Goal: Task Accomplishment & Management: Complete application form

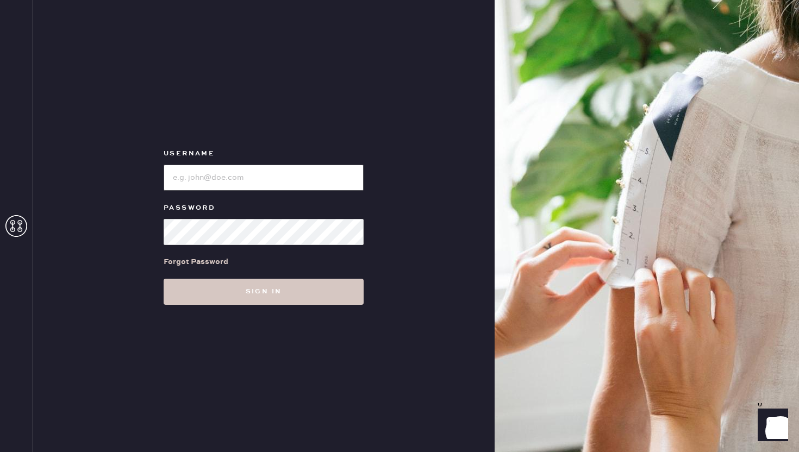
type input "reformationwilliamsburg"
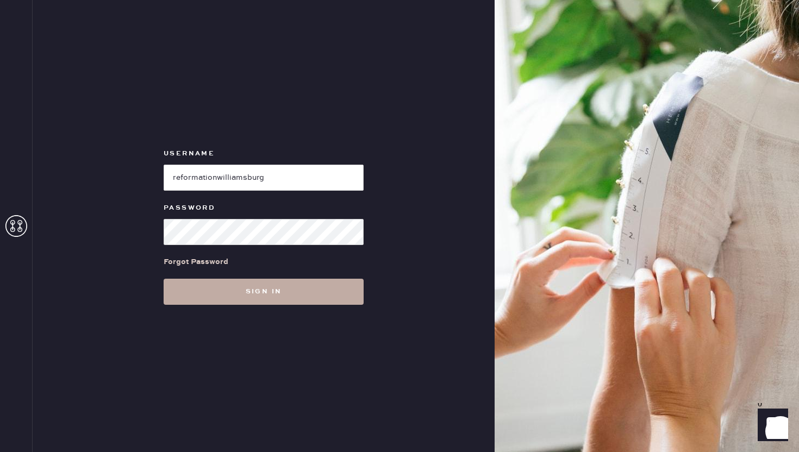
click at [296, 288] on button "Sign in" at bounding box center [264, 292] width 200 height 26
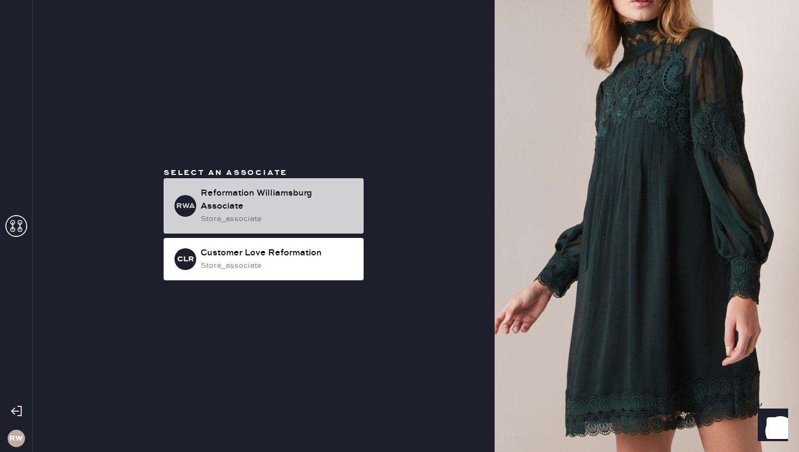
click at [274, 210] on div "Reformation Williamsburg Associate" at bounding box center [278, 200] width 154 height 26
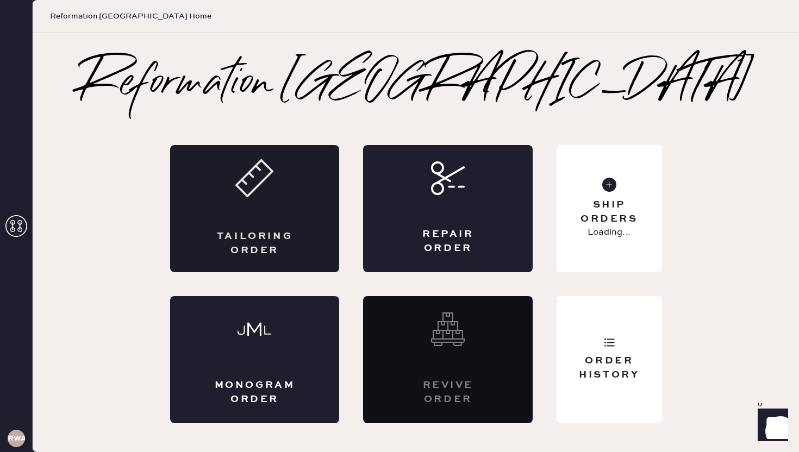
click at [288, 214] on div "Tailoring Order" at bounding box center [255, 208] width 170 height 127
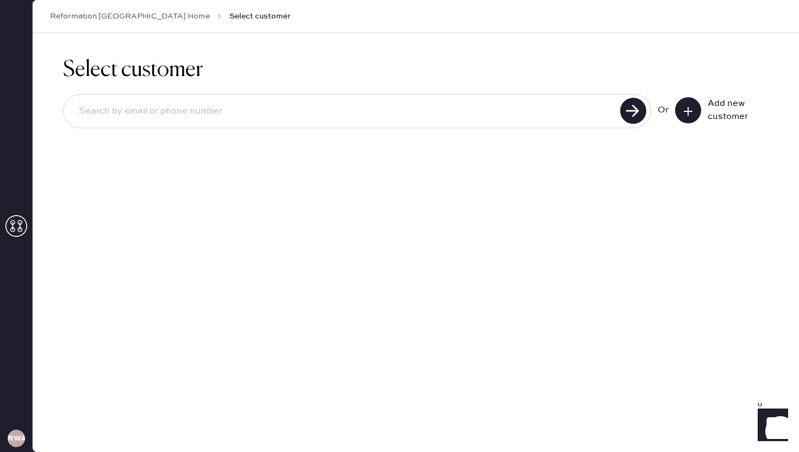
click at [685, 111] on icon at bounding box center [688, 111] width 11 height 11
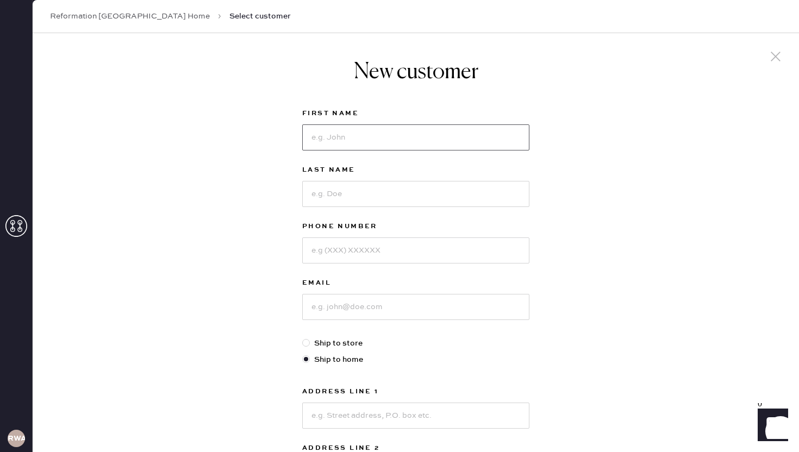
click at [333, 142] on input at bounding box center [415, 138] width 227 height 26
type input "[PERSON_NAME]"
type input "5167546895"
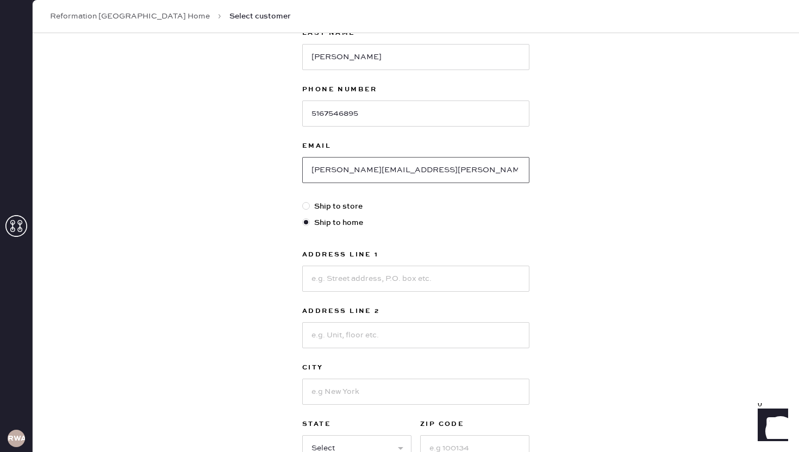
scroll to position [138, 0]
type input "[PERSON_NAME][EMAIL_ADDRESS][PERSON_NAME][DOMAIN_NAME]"
click at [330, 274] on input at bounding box center [415, 278] width 227 height 26
type input "[STREET_ADDRESS]"
type input "Apt 2L"
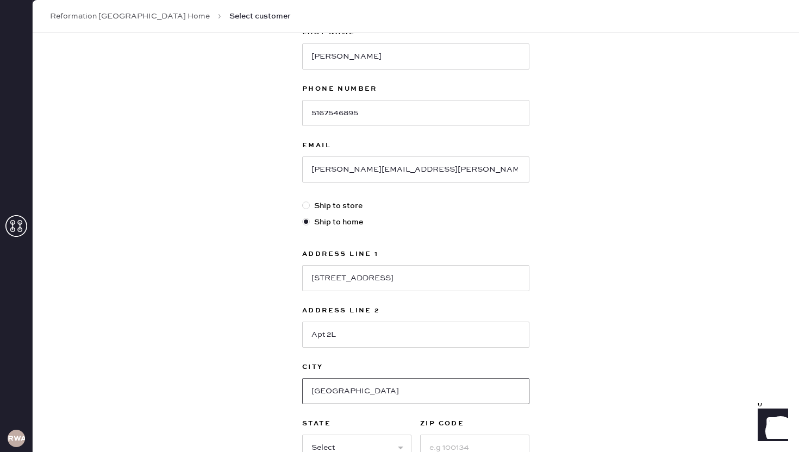
type input "[GEOGRAPHIC_DATA]"
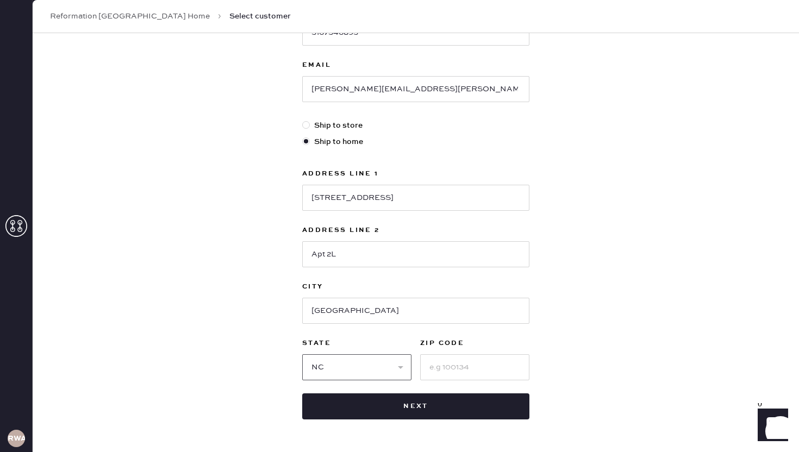
scroll to position [255, 0]
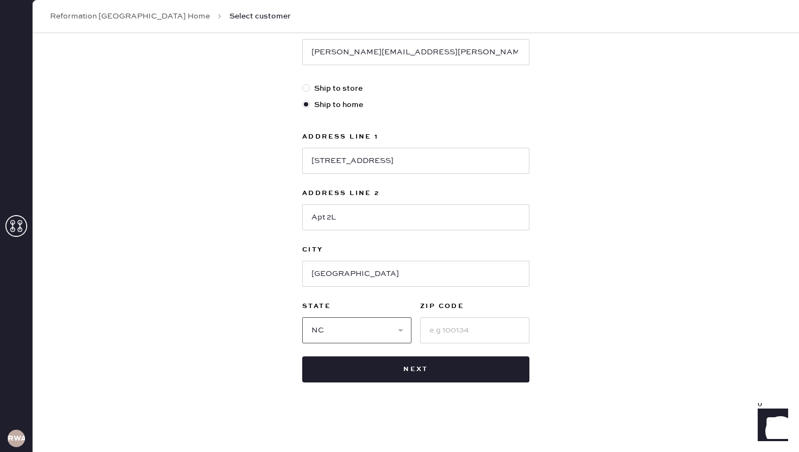
click at [343, 330] on select "Select AK AL AR AZ CA CO CT [GEOGRAPHIC_DATA] DE FL [GEOGRAPHIC_DATA] HI [GEOGR…" at bounding box center [356, 331] width 109 height 26
select select "NY"
click at [302, 318] on select "Select AK AL AR AZ CA CO CT [GEOGRAPHIC_DATA] DE FL [GEOGRAPHIC_DATA] HI [GEOGR…" at bounding box center [356, 331] width 109 height 26
click at [428, 334] on input at bounding box center [474, 331] width 109 height 26
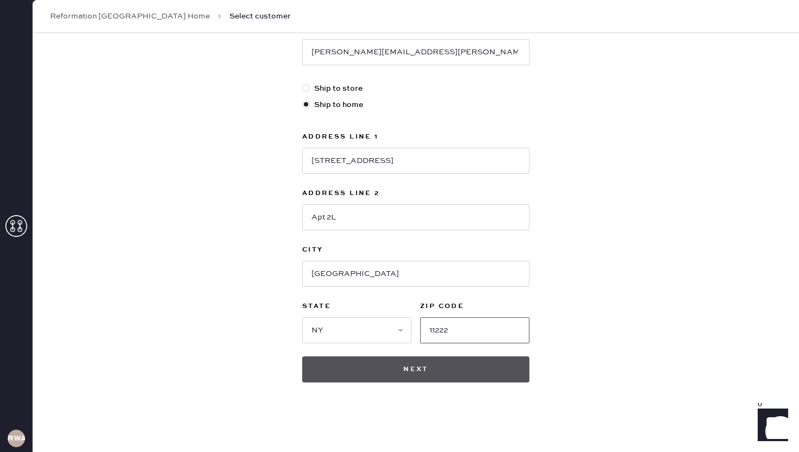
type input "11222"
click at [431, 371] on button "Next" at bounding box center [415, 370] width 227 height 26
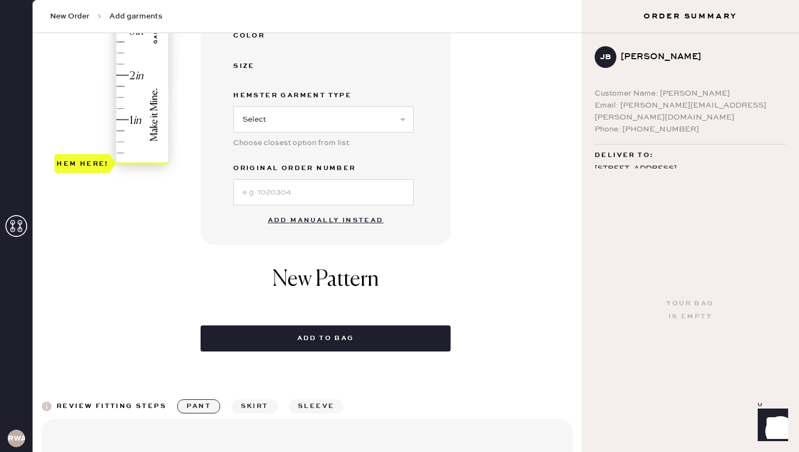
scroll to position [414, 0]
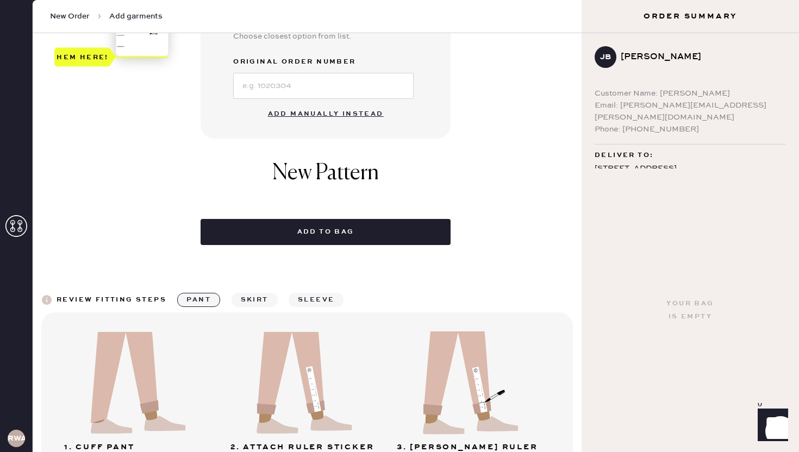
click at [313, 107] on button "Add manually instead" at bounding box center [326, 114] width 129 height 22
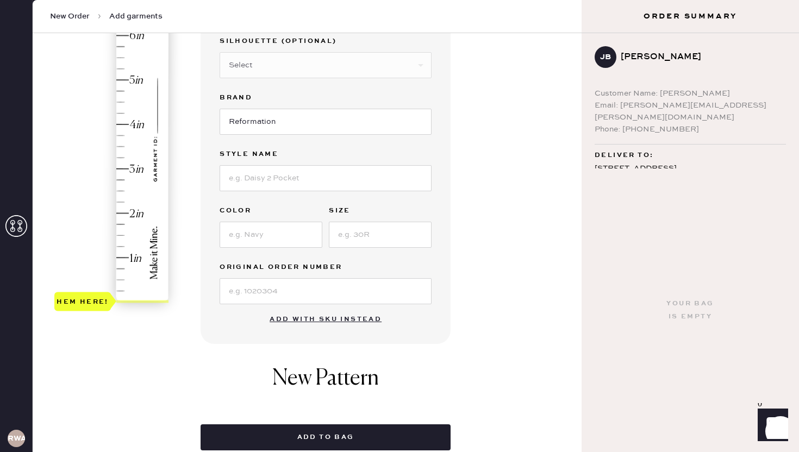
scroll to position [0, 0]
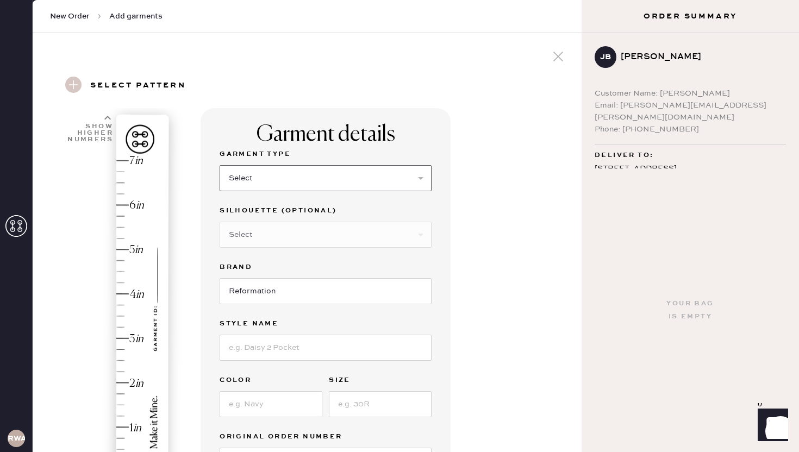
click at [300, 171] on select "Select Basic Skirt Jeans Leggings Pants Shorts Basic Sleeved Dress Basic Sleeve…" at bounding box center [326, 178] width 212 height 26
select select "2"
click at [220, 165] on select "Select Basic Skirt Jeans Leggings Pants Shorts Basic Sleeved Dress Basic Sleeve…" at bounding box center [326, 178] width 212 height 26
click at [272, 232] on select "Select Shorts Cropped Flare Boot Cut Straight Skinny Other" at bounding box center [326, 235] width 212 height 26
select select "5"
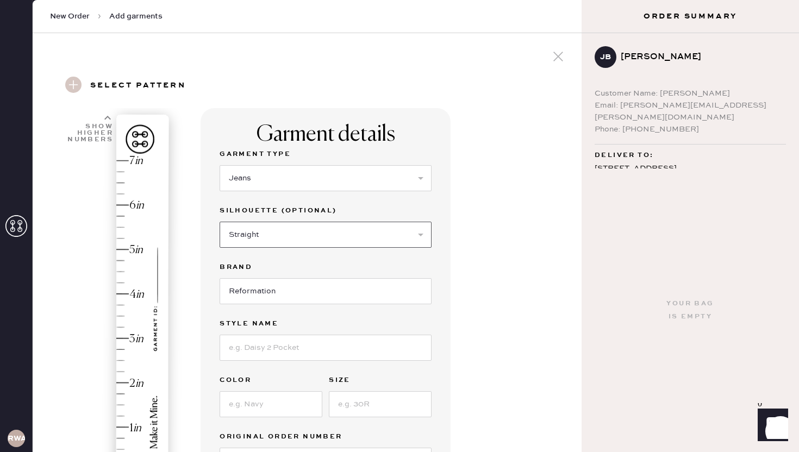
click at [220, 222] on select "Select Shorts Cropped Flare Boot Cut Straight Skinny Other" at bounding box center [326, 235] width 212 height 26
click at [274, 337] on input at bounding box center [326, 348] width 212 height 26
click at [248, 356] on input at bounding box center [326, 348] width 212 height 26
type input "[PERSON_NAME] Low Rise"
click at [259, 400] on input at bounding box center [271, 405] width 103 height 26
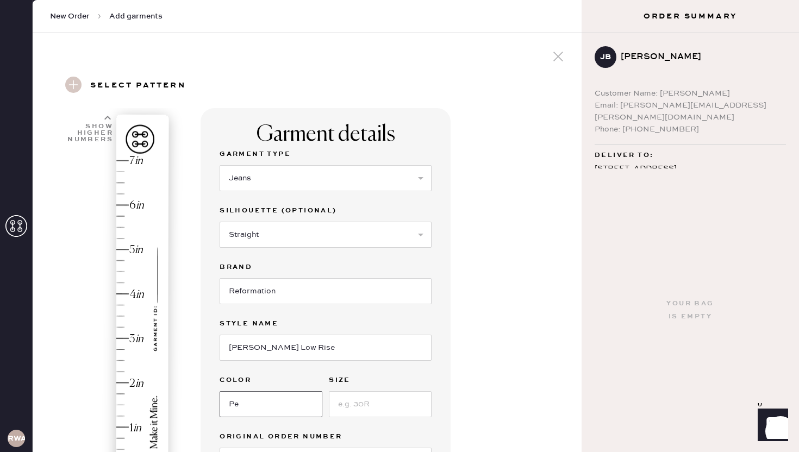
type input "P"
type input "[PERSON_NAME]"
click at [340, 402] on input at bounding box center [380, 405] width 103 height 26
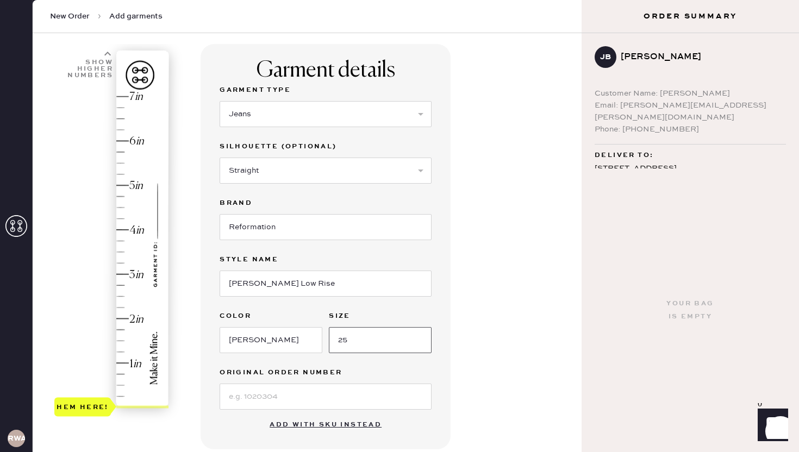
type input "25"
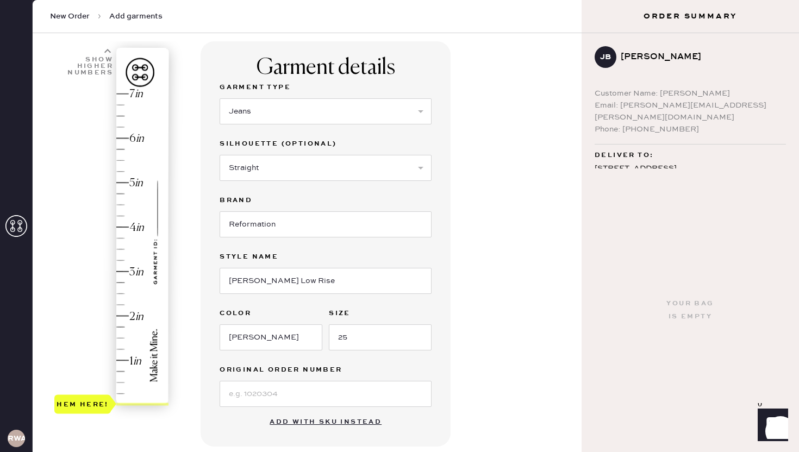
click at [324, 413] on button "Add with SKU instead" at bounding box center [325, 423] width 125 height 22
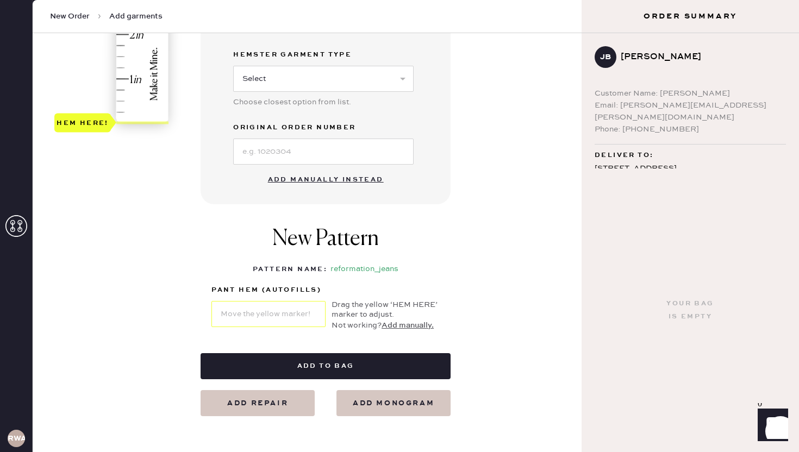
click at [302, 177] on button "Add manually instead" at bounding box center [326, 180] width 129 height 22
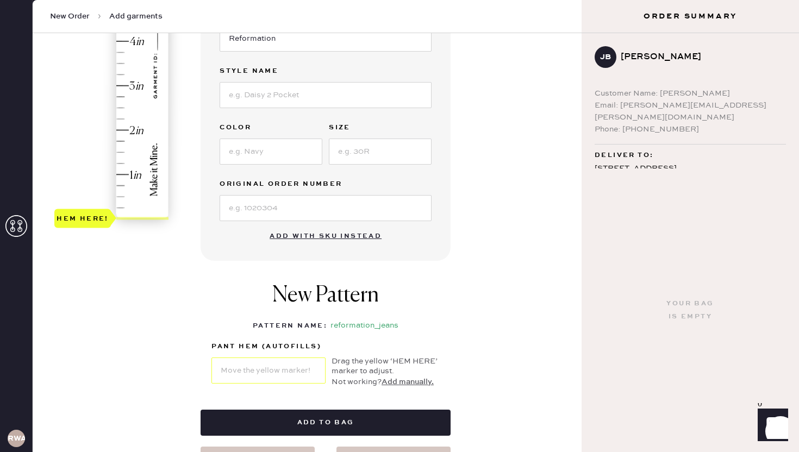
scroll to position [0, 0]
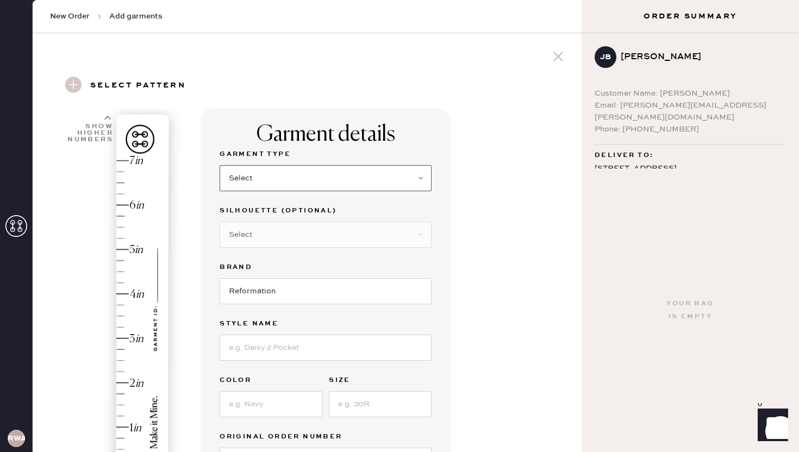
click at [291, 170] on select "Select Basic Skirt Jeans Leggings Pants Shorts Basic Sleeved Dress Basic Sleeve…" at bounding box center [326, 178] width 212 height 26
click at [220, 165] on select "Select Basic Skirt Jeans Leggings Pants Shorts Basic Sleeved Dress Basic Sleeve…" at bounding box center [326, 178] width 212 height 26
click at [262, 185] on select "Select Basic Skirt Jeans Leggings Pants Shorts Basic Sleeved Dress Basic Sleeve…" at bounding box center [326, 178] width 212 height 26
select select "2"
click at [220, 165] on select "Select Basic Skirt Jeans Leggings Pants Shorts Basic Sleeved Dress Basic Sleeve…" at bounding box center [326, 178] width 212 height 26
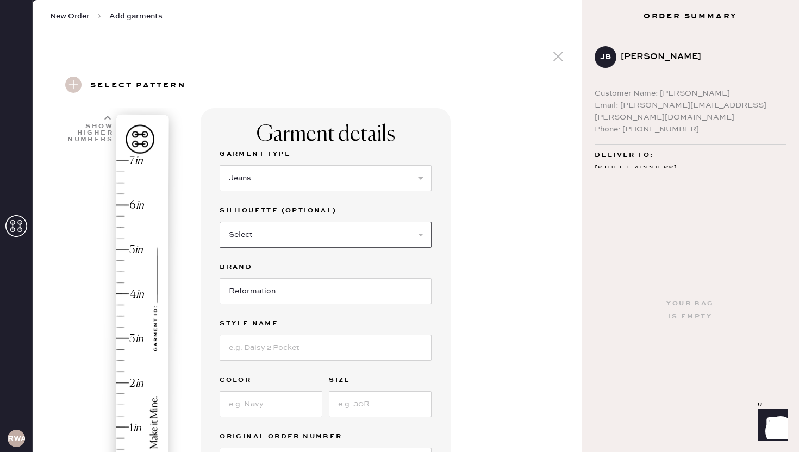
click at [256, 236] on select "Select Shorts Cropped Flare Boot Cut Straight Skinny Other" at bounding box center [326, 235] width 212 height 26
select select "5"
click at [220, 222] on select "Select Shorts Cropped Flare Boot Cut Straight Skinny Other" at bounding box center [326, 235] width 212 height 26
click at [254, 353] on input at bounding box center [326, 348] width 212 height 26
type input "[PERSON_NAME] Rise Slouchy"
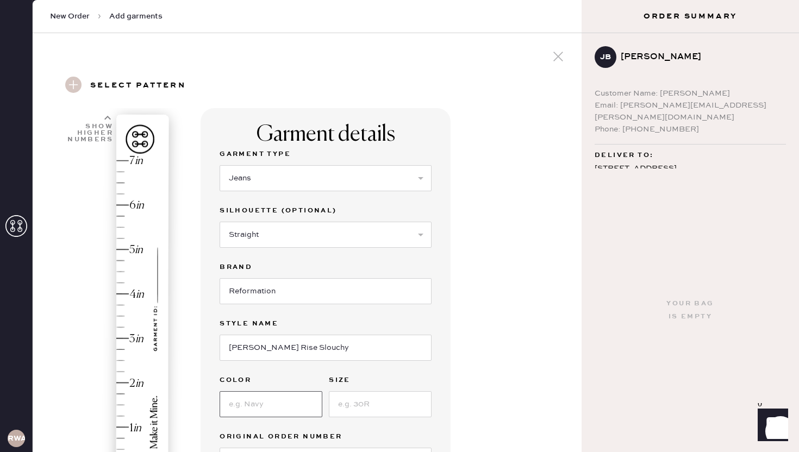
click at [234, 411] on input at bounding box center [271, 405] width 103 height 26
type input "[PERSON_NAME]"
click at [327, 411] on div "Color [PERSON_NAME] Size" at bounding box center [326, 396] width 212 height 44
click at [344, 400] on input at bounding box center [380, 405] width 103 height 26
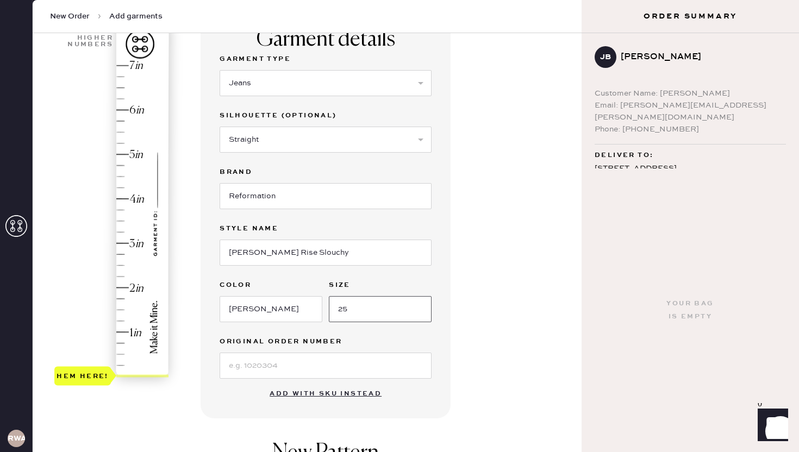
scroll to position [102, 0]
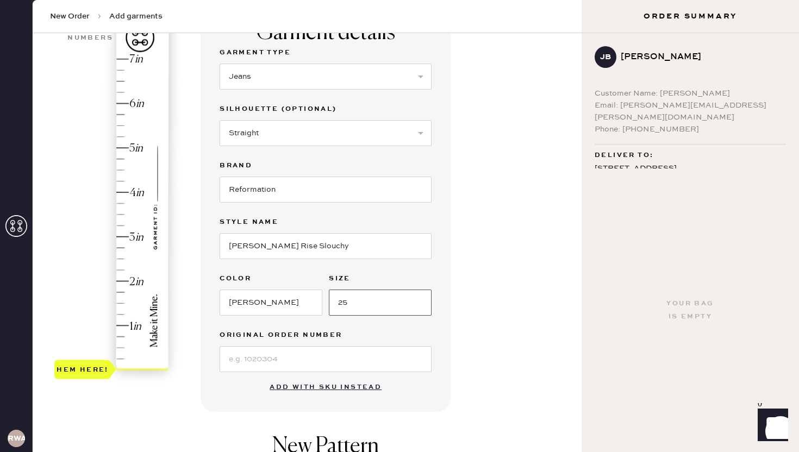
type input "25"
click at [296, 355] on input at bounding box center [326, 359] width 212 height 26
type input "S"
type input "3"
type input "W"
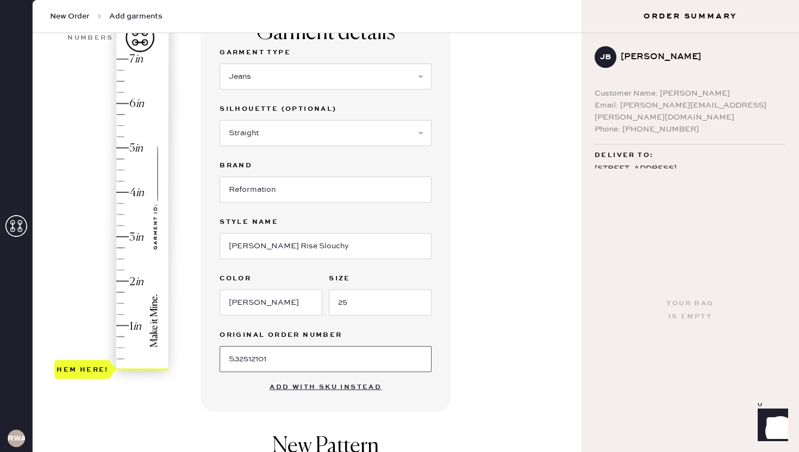
type input "S32512101"
type input "3.5"
click at [120, 216] on div "Hem here!" at bounding box center [112, 214] width 116 height 321
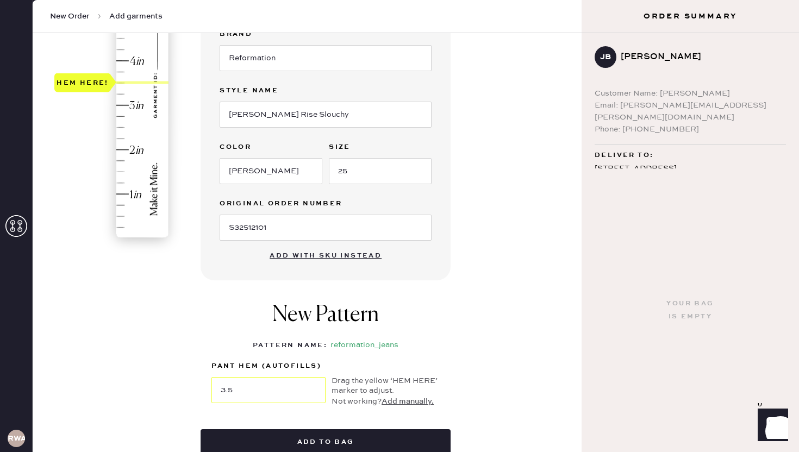
scroll to position [298, 0]
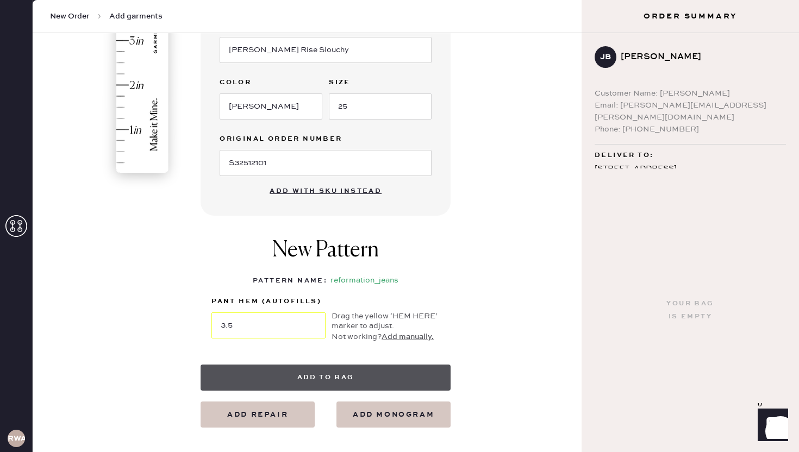
click at [342, 376] on button "Add to bag" at bounding box center [326, 378] width 250 height 26
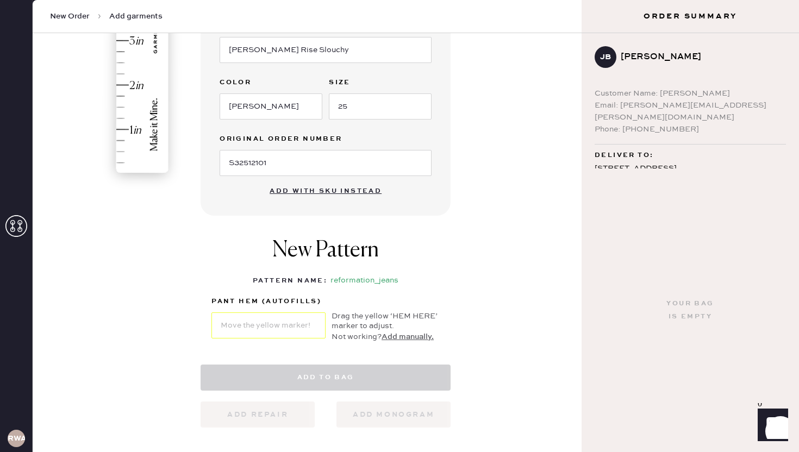
select select "2"
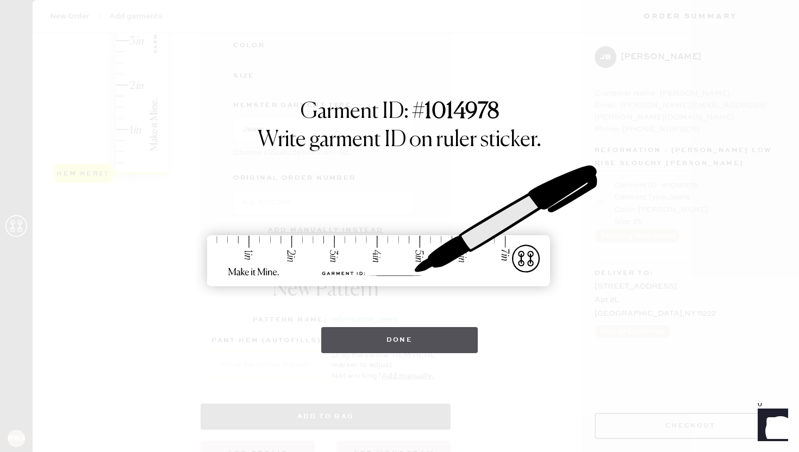
click at [376, 334] on button "Done" at bounding box center [399, 340] width 157 height 26
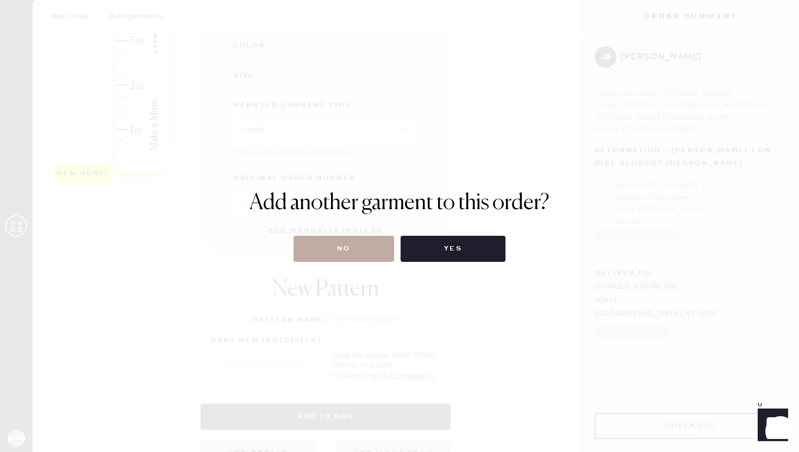
click at [376, 241] on button "No" at bounding box center [344, 249] width 101 height 26
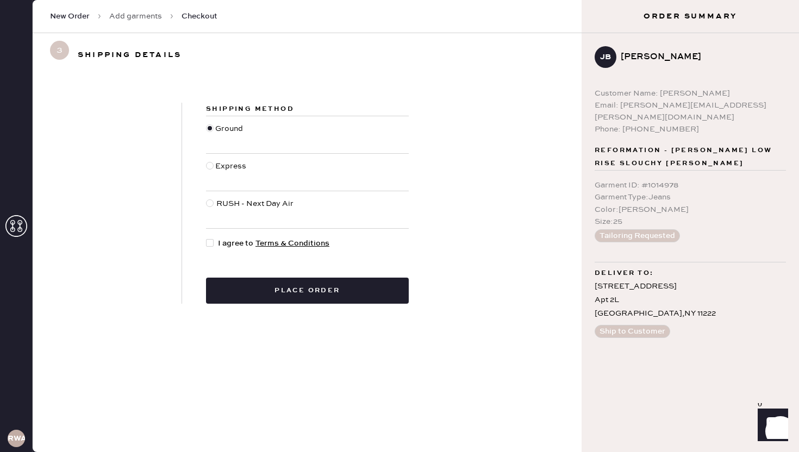
click at [213, 242] on div at bounding box center [210, 243] width 8 height 8
click at [207, 238] on input "I agree to Terms & Conditions" at bounding box center [206, 238] width 1 height 1
checkbox input "true"
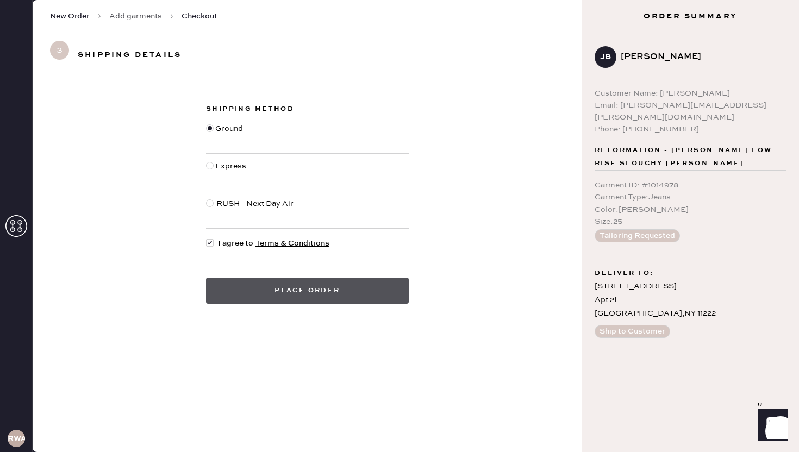
click at [241, 289] on button "Place order" at bounding box center [307, 291] width 203 height 26
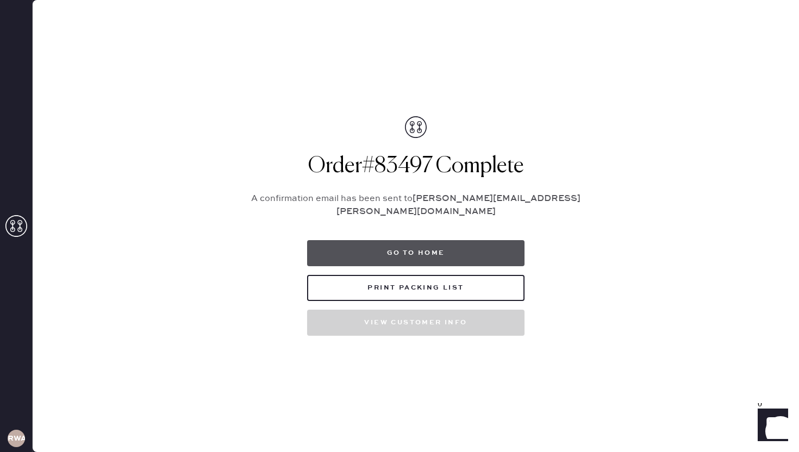
click at [400, 240] on button "Go to home" at bounding box center [416, 253] width 218 height 26
